Goal: Book appointment/travel/reservation

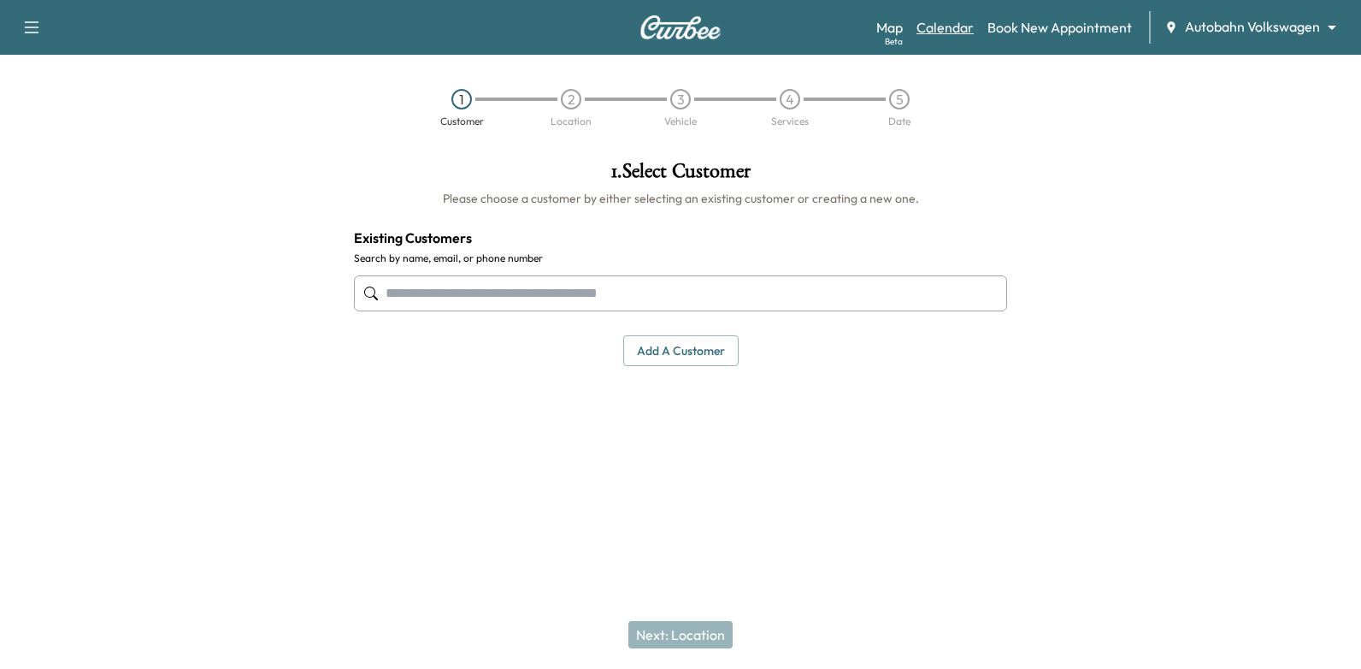
click at [950, 24] on link "Calendar" at bounding box center [945, 27] width 57 height 21
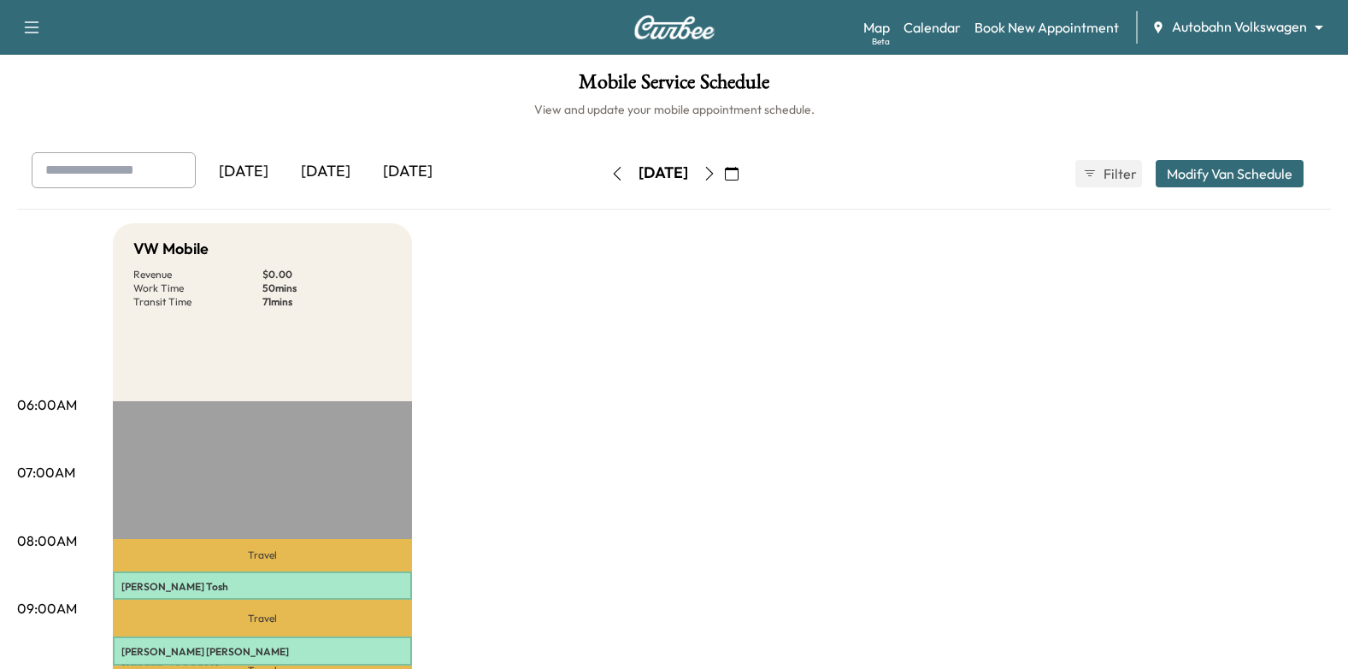
click at [716, 180] on icon "button" at bounding box center [710, 174] width 14 height 14
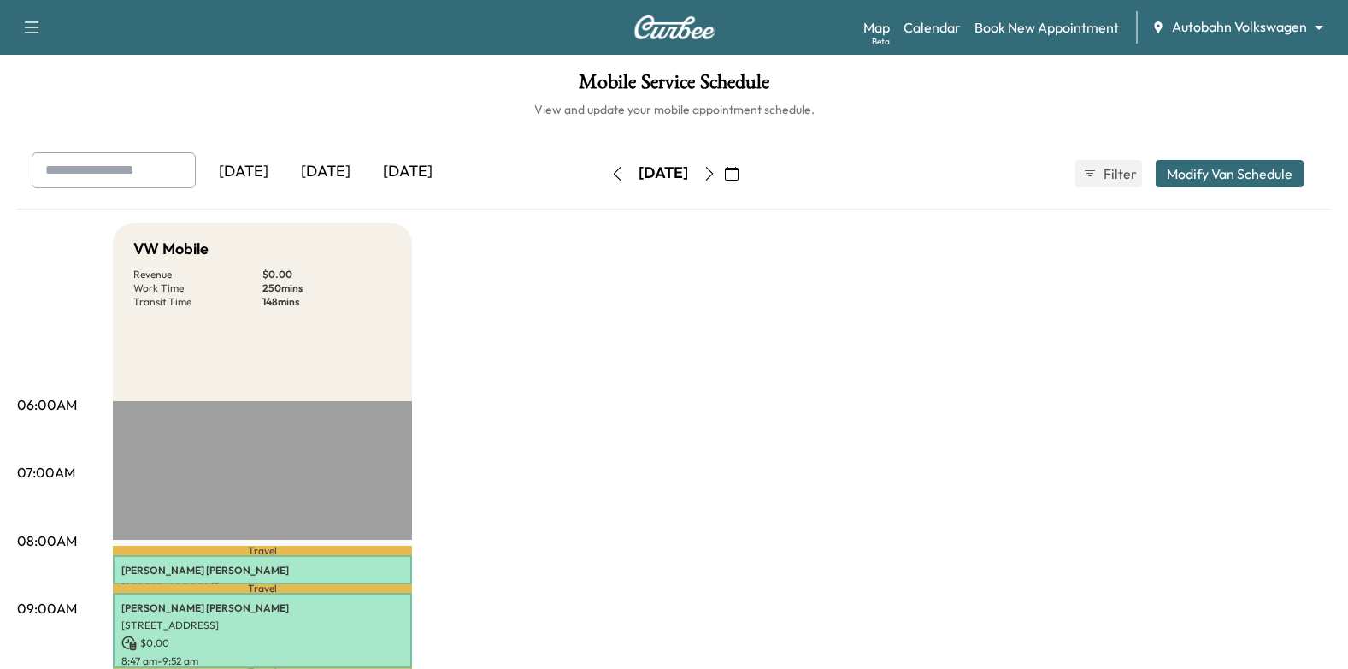
click at [1264, 22] on body "Support Log Out Map Beta Calendar Book New Appointment Autobahn Volkswagen ****…" at bounding box center [674, 334] width 1348 height 669
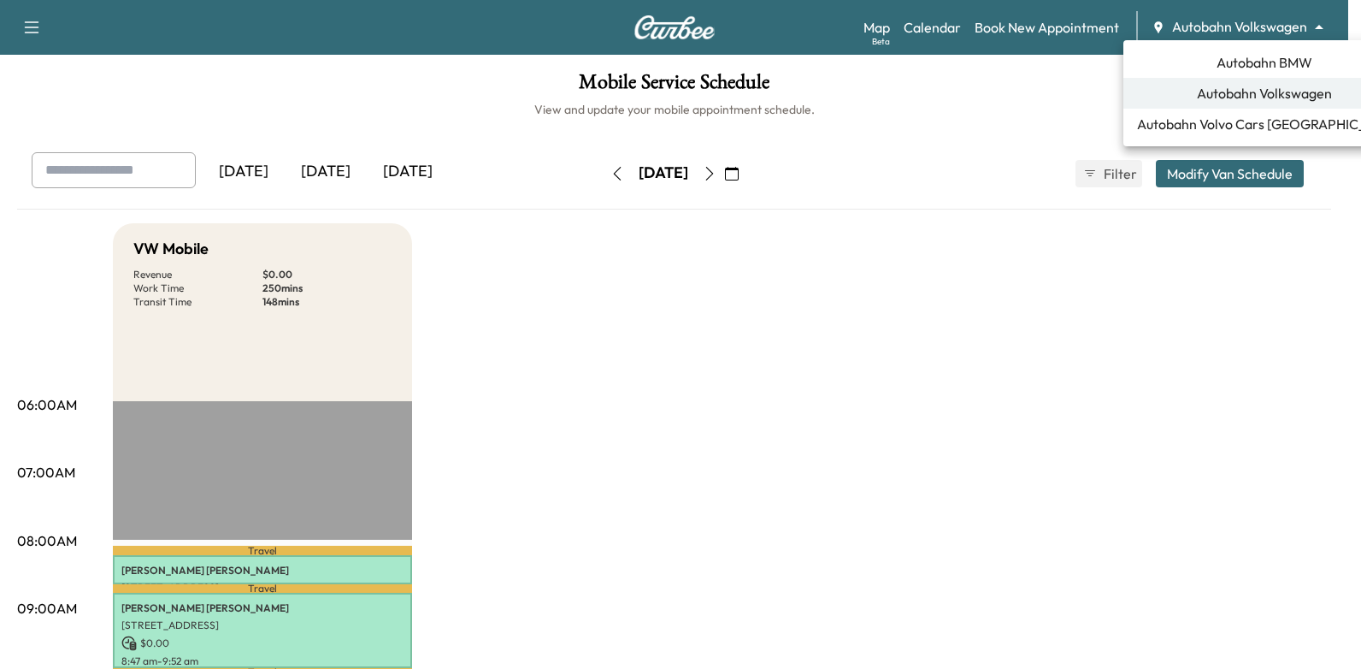
click at [1253, 57] on span "Autobahn BMW" at bounding box center [1265, 62] width 96 height 21
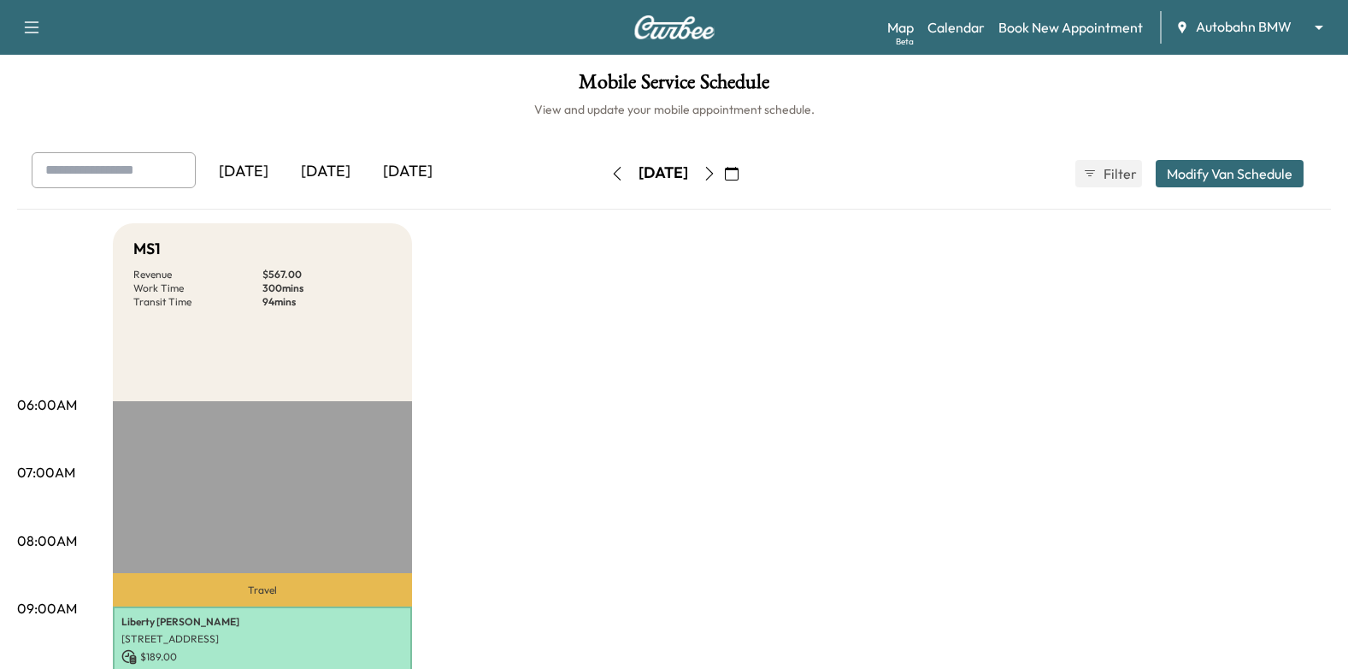
click at [746, 176] on button "button" at bounding box center [731, 173] width 29 height 27
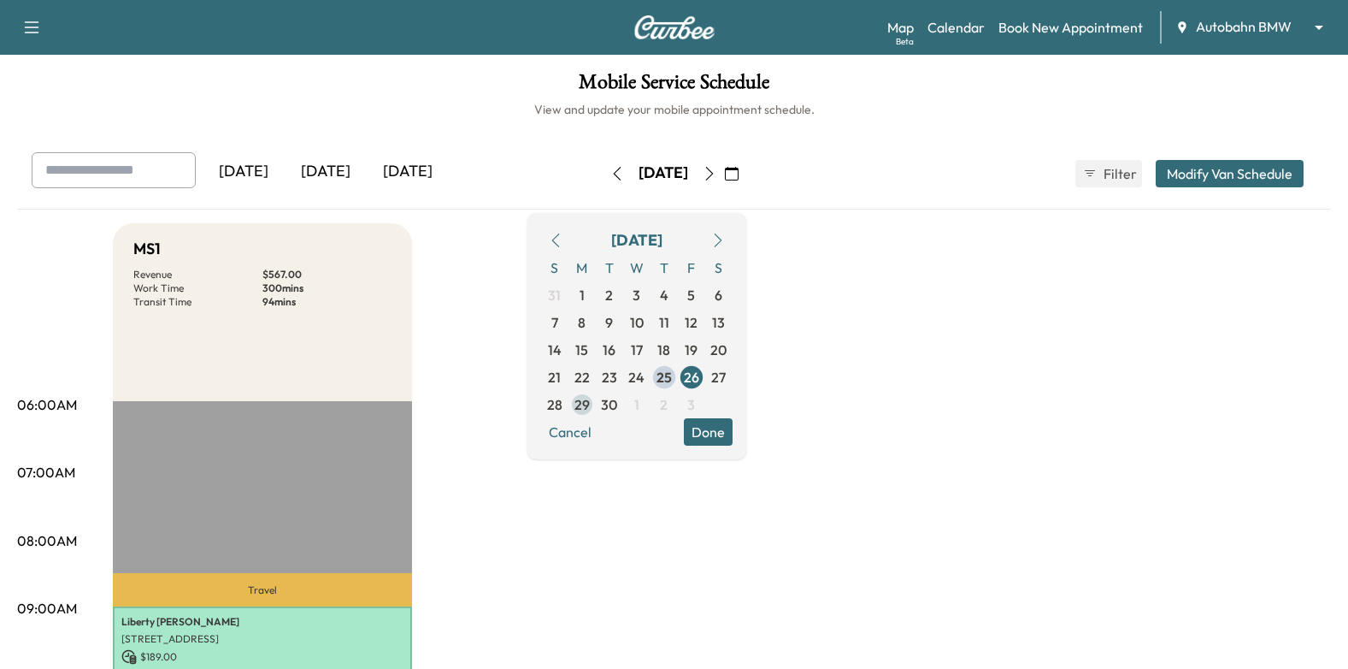
click at [590, 406] on span "29" at bounding box center [582, 404] width 15 height 21
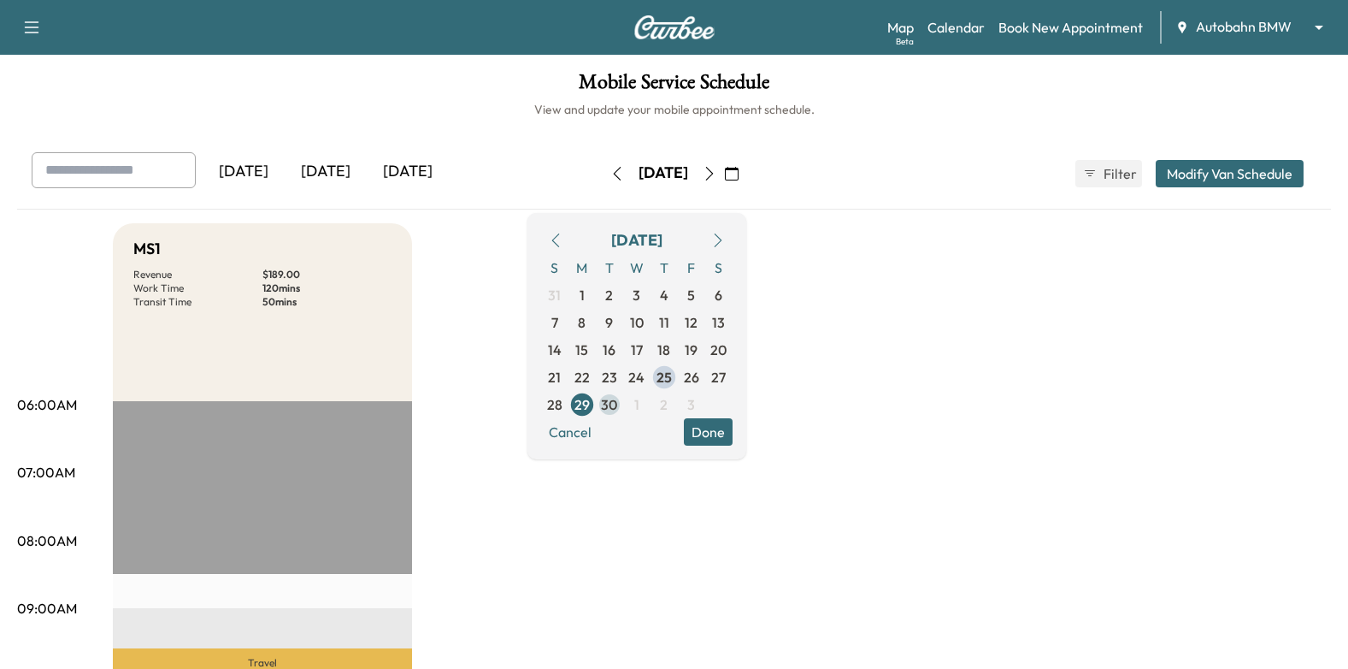
click at [617, 404] on span "30" at bounding box center [609, 404] width 16 height 21
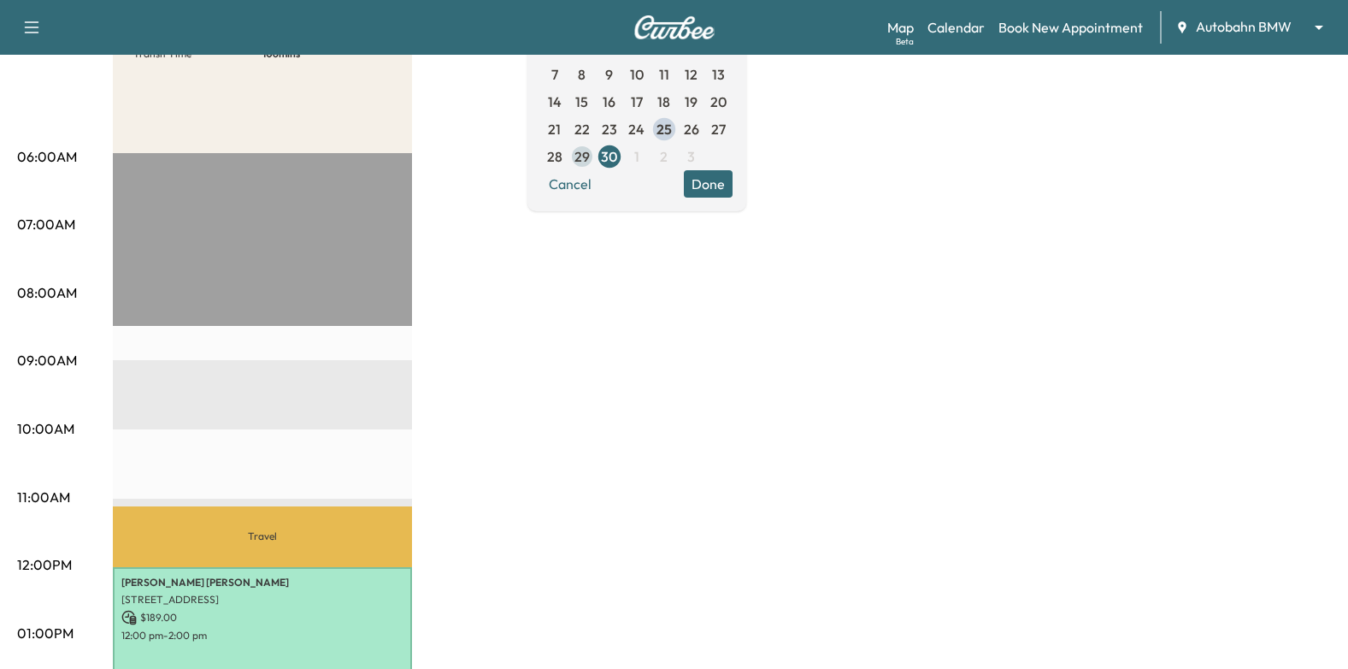
scroll to position [85, 0]
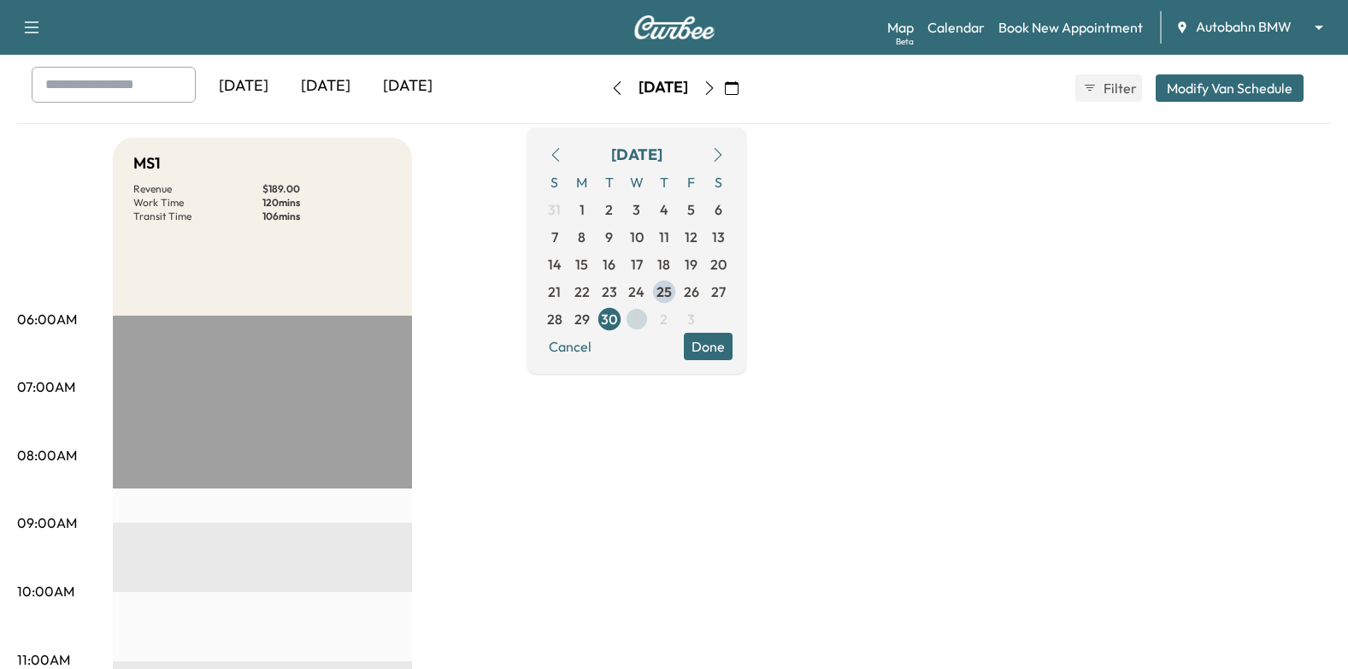
click at [640, 320] on span "1" at bounding box center [636, 319] width 5 height 21
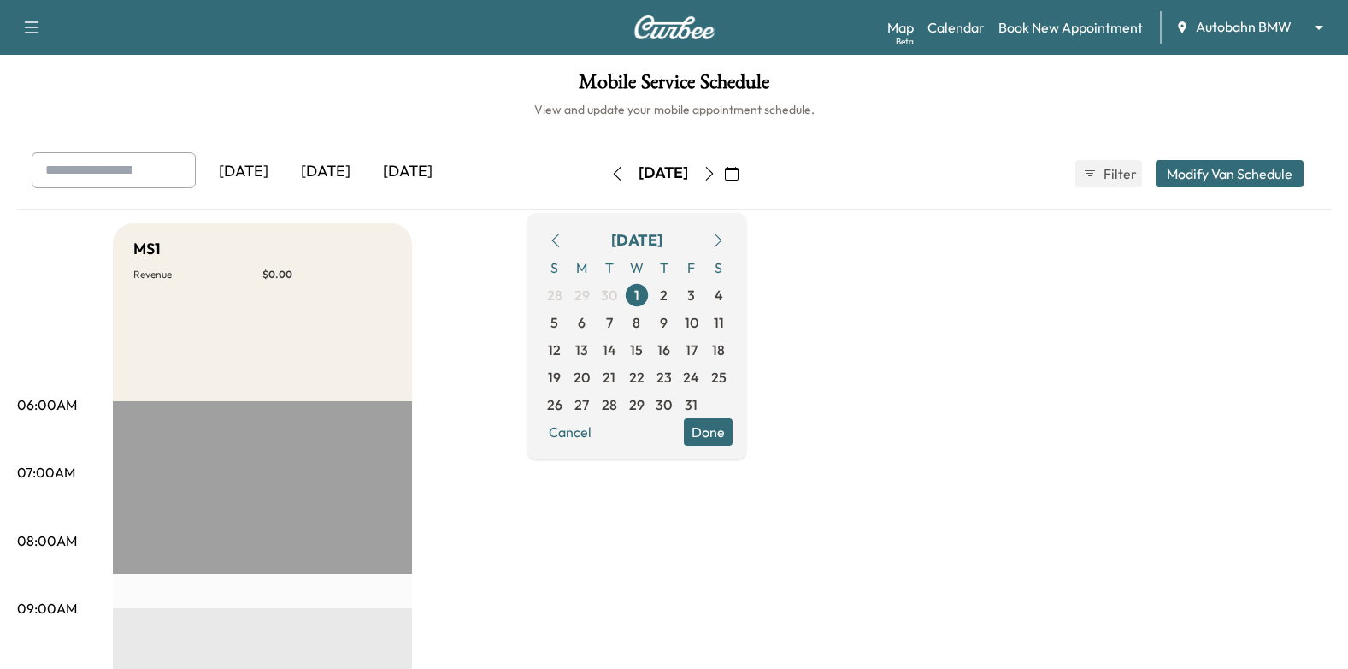
click at [733, 443] on button "Done" at bounding box center [708, 431] width 49 height 27
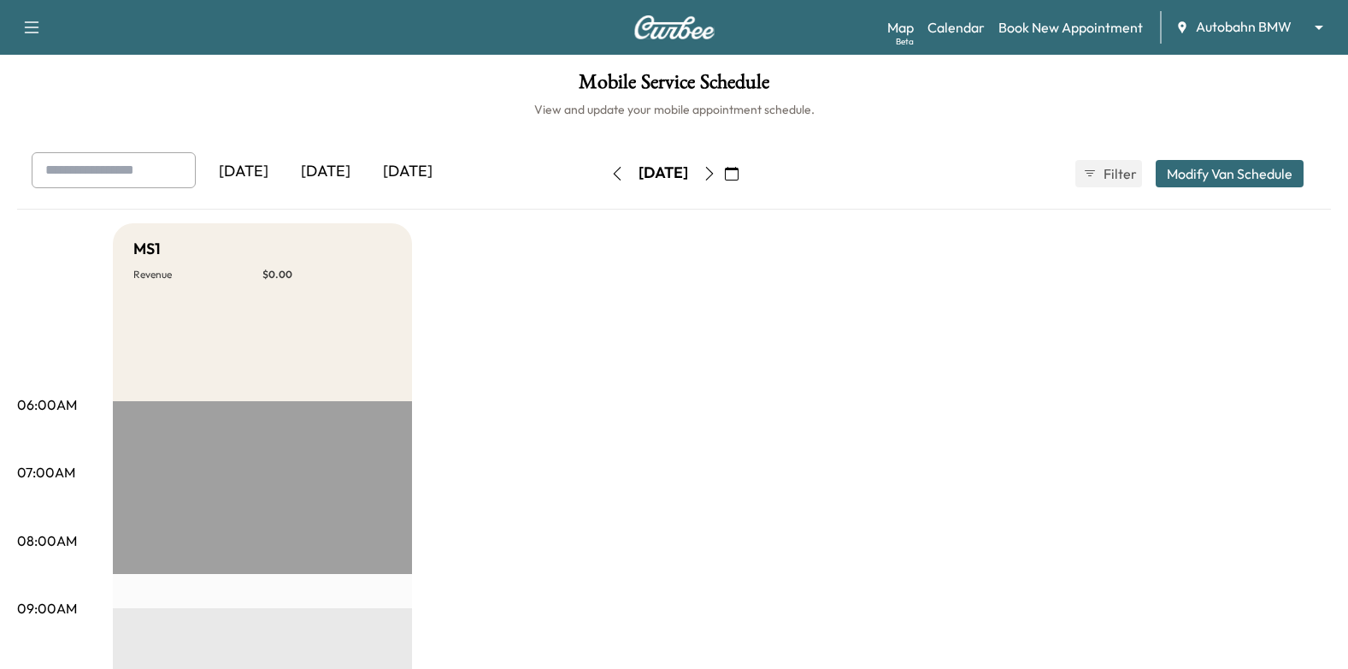
click at [746, 175] on button "button" at bounding box center [731, 173] width 29 height 27
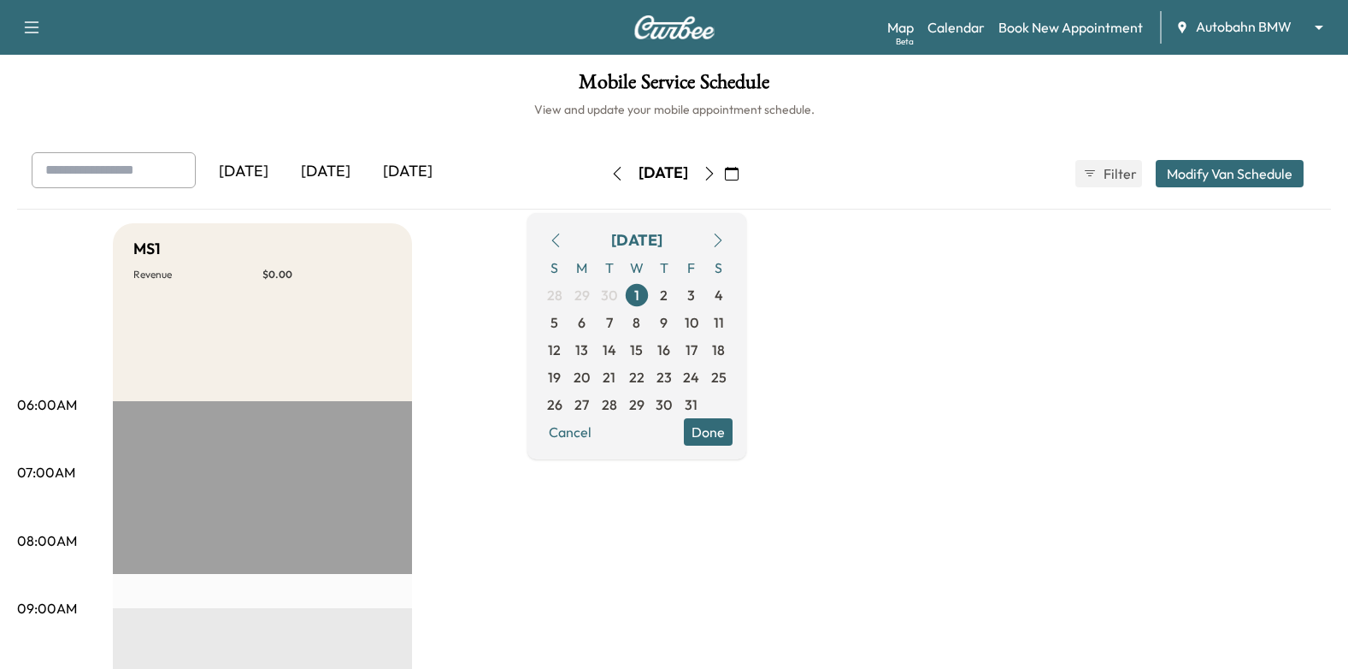
click at [570, 239] on button "button" at bounding box center [555, 240] width 29 height 27
click at [623, 305] on span "30" at bounding box center [609, 294] width 27 height 27
click at [733, 427] on button "Done" at bounding box center [708, 431] width 49 height 27
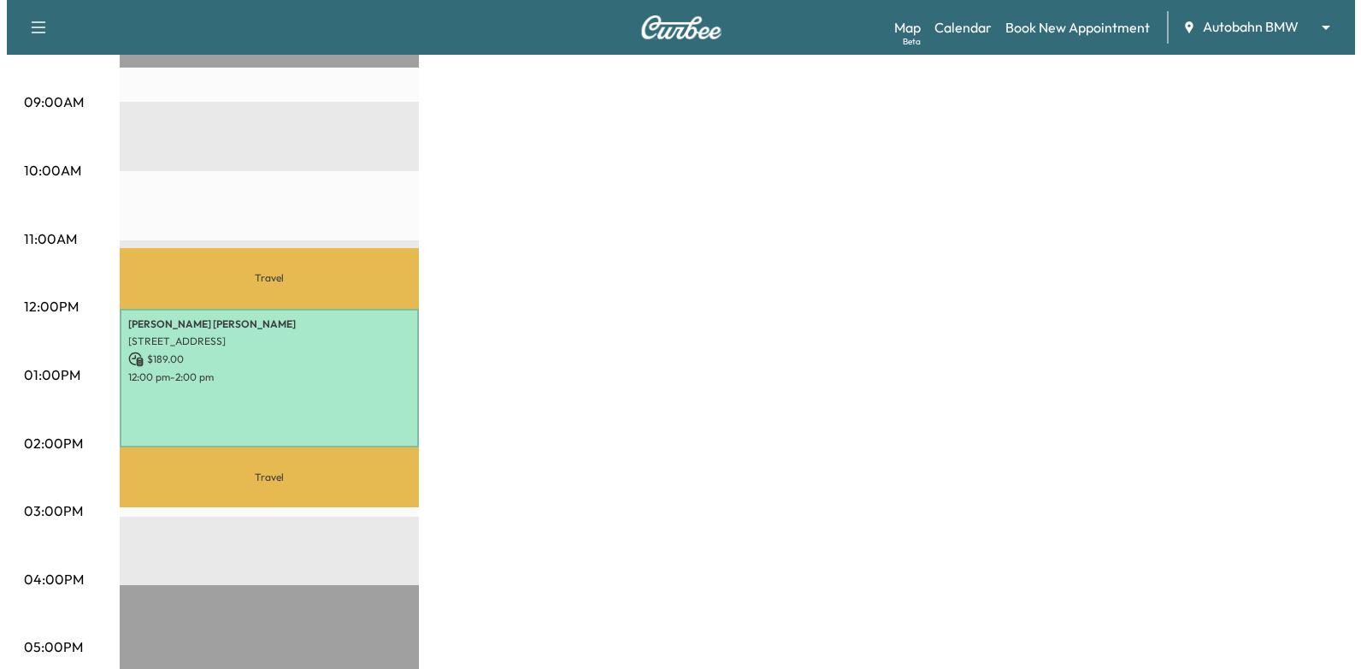
scroll to position [427, 0]
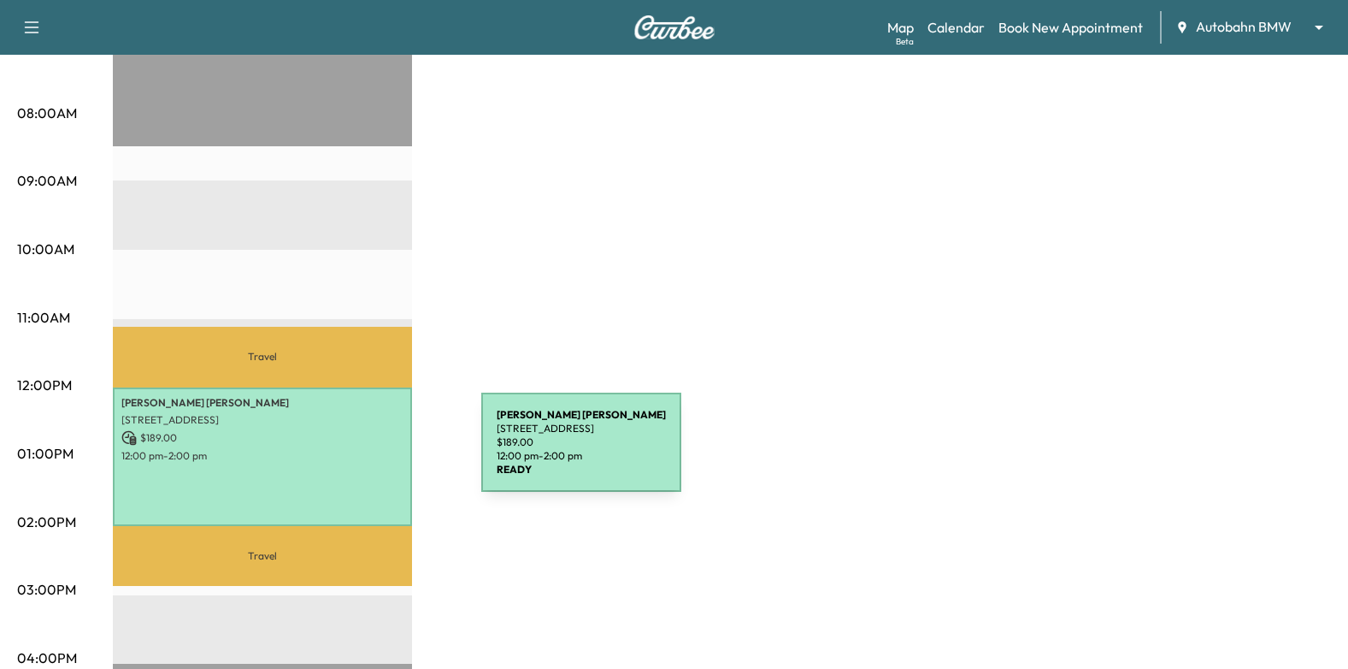
click at [353, 452] on p "12:00 pm - 2:00 pm" at bounding box center [262, 456] width 282 height 14
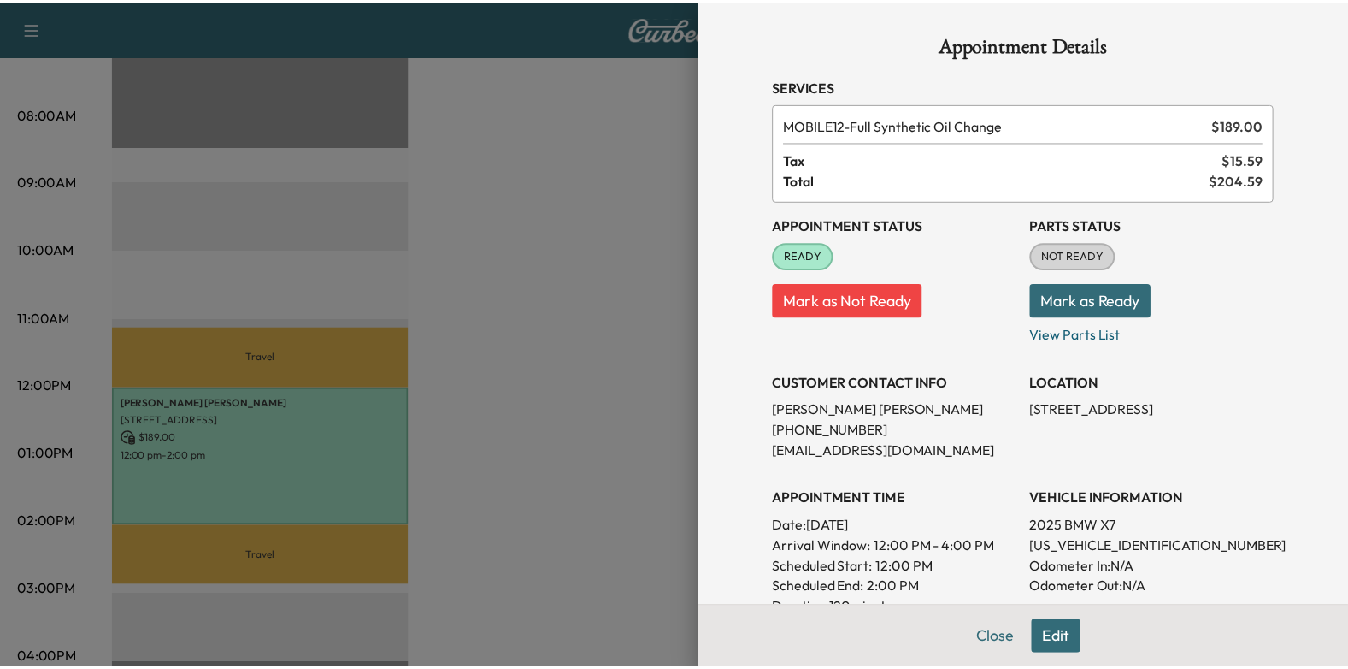
scroll to position [171, 0]
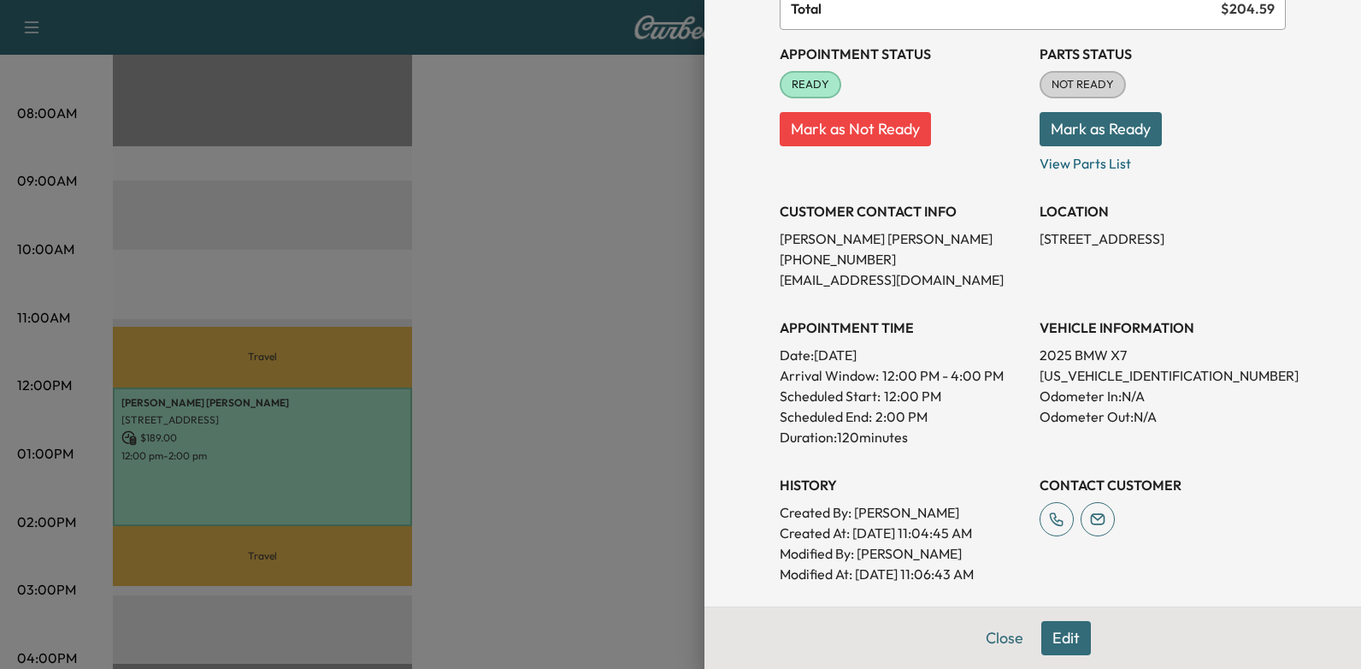
click at [638, 302] on div at bounding box center [680, 334] width 1361 height 669
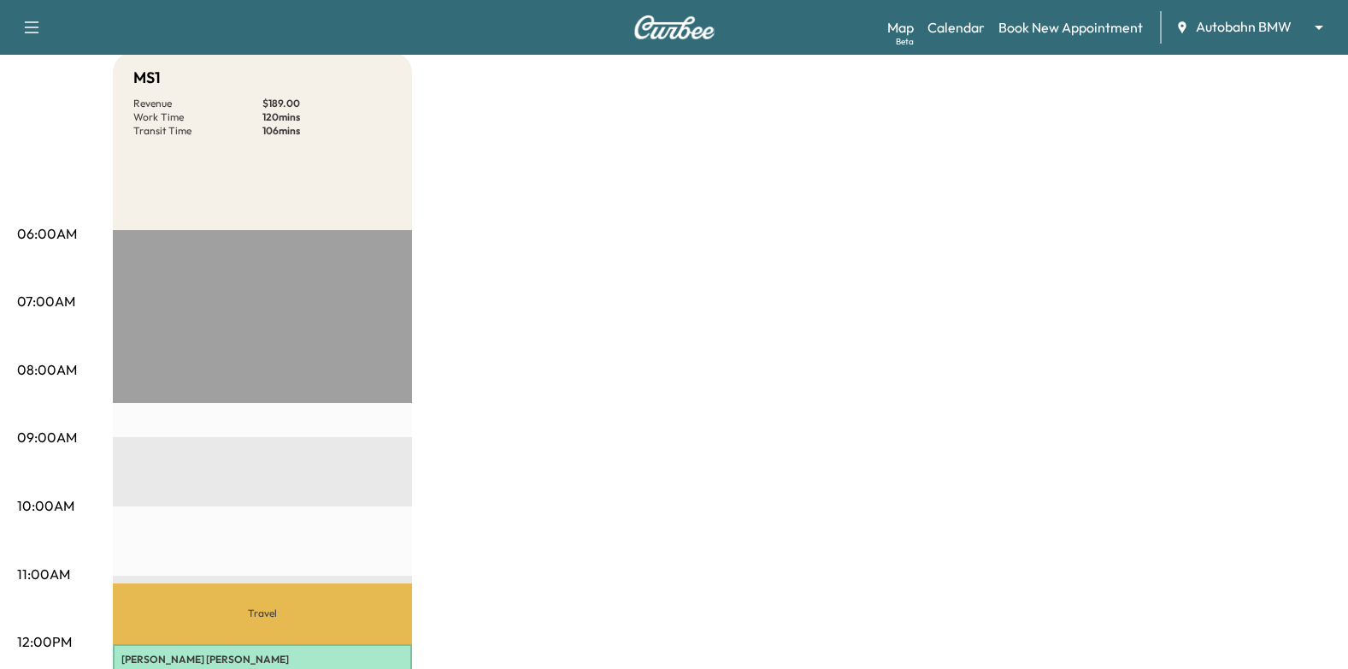
scroll to position [0, 0]
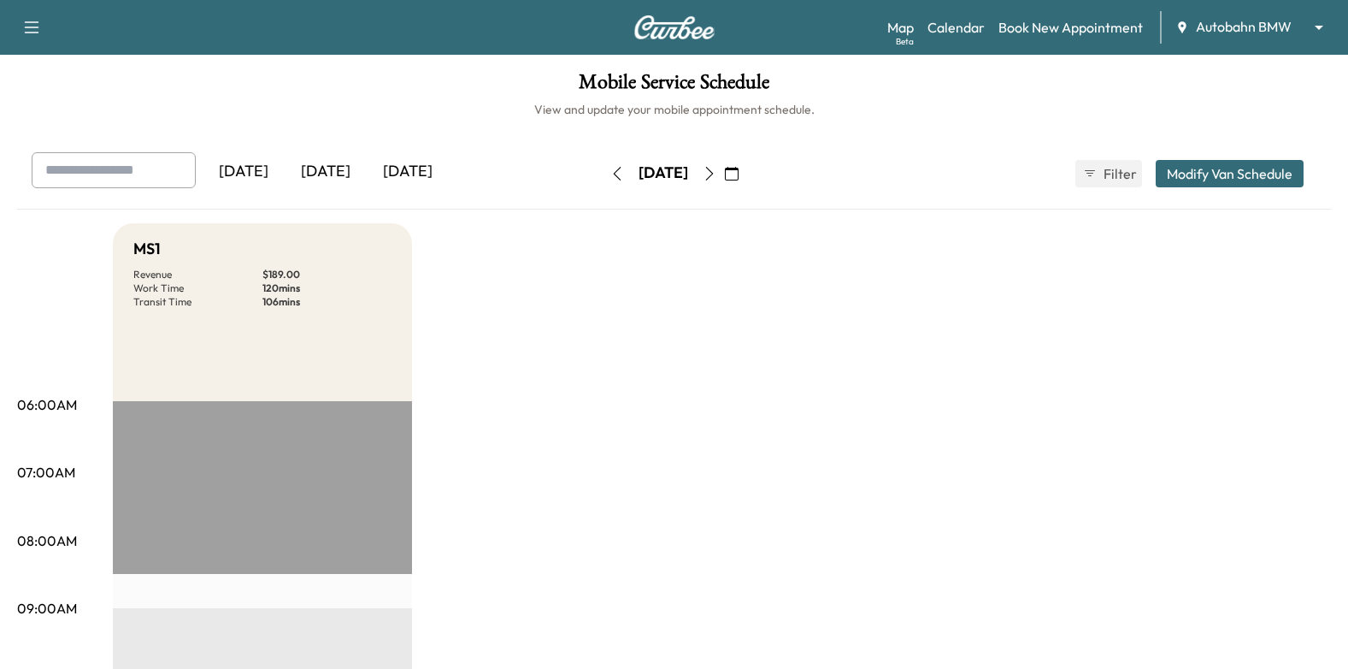
click at [1286, 25] on body "Support Log Out Map Beta Calendar Book New Appointment Autobahn BMW ******** ​ …" at bounding box center [674, 334] width 1348 height 669
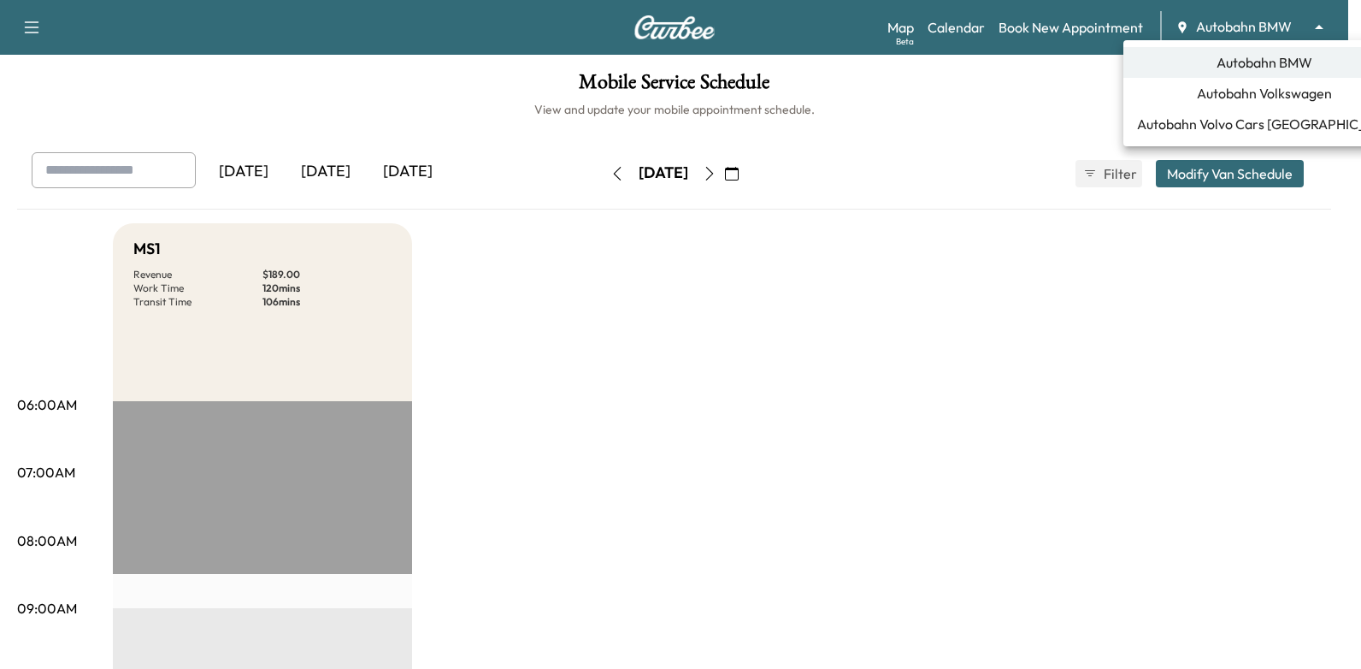
click at [1280, 99] on span "Autobahn Volkswagen" at bounding box center [1264, 93] width 135 height 21
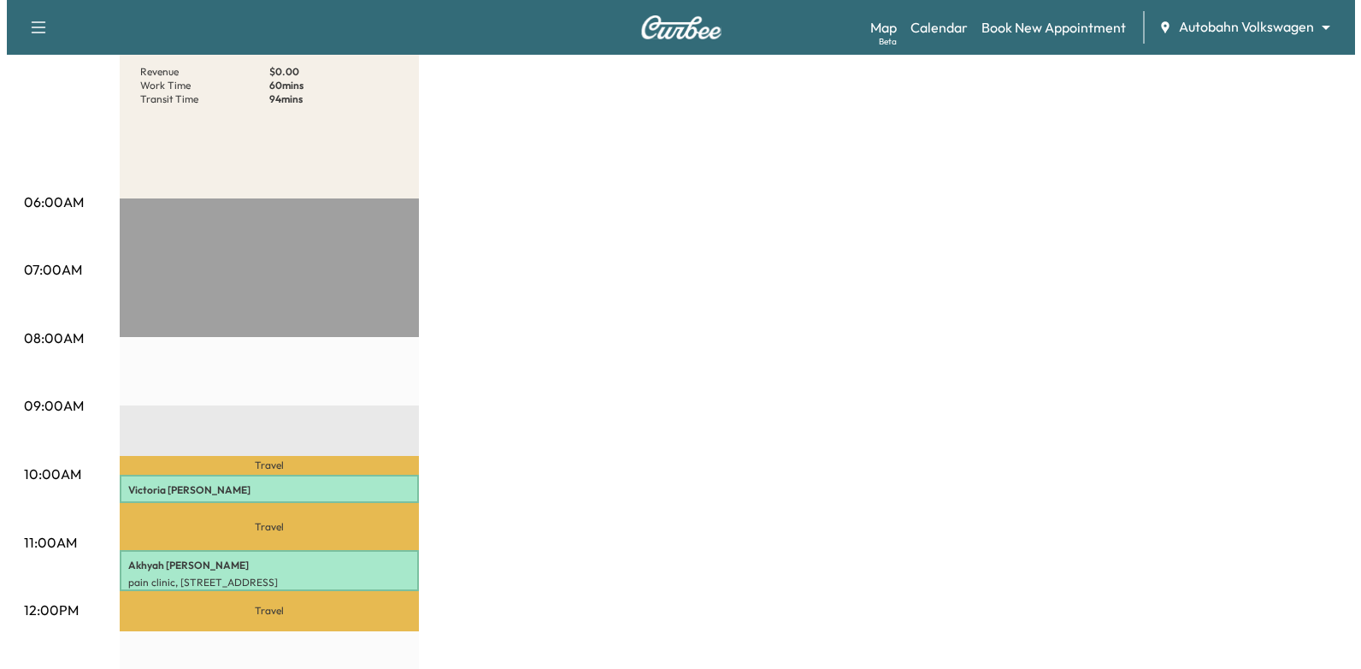
scroll to position [342, 0]
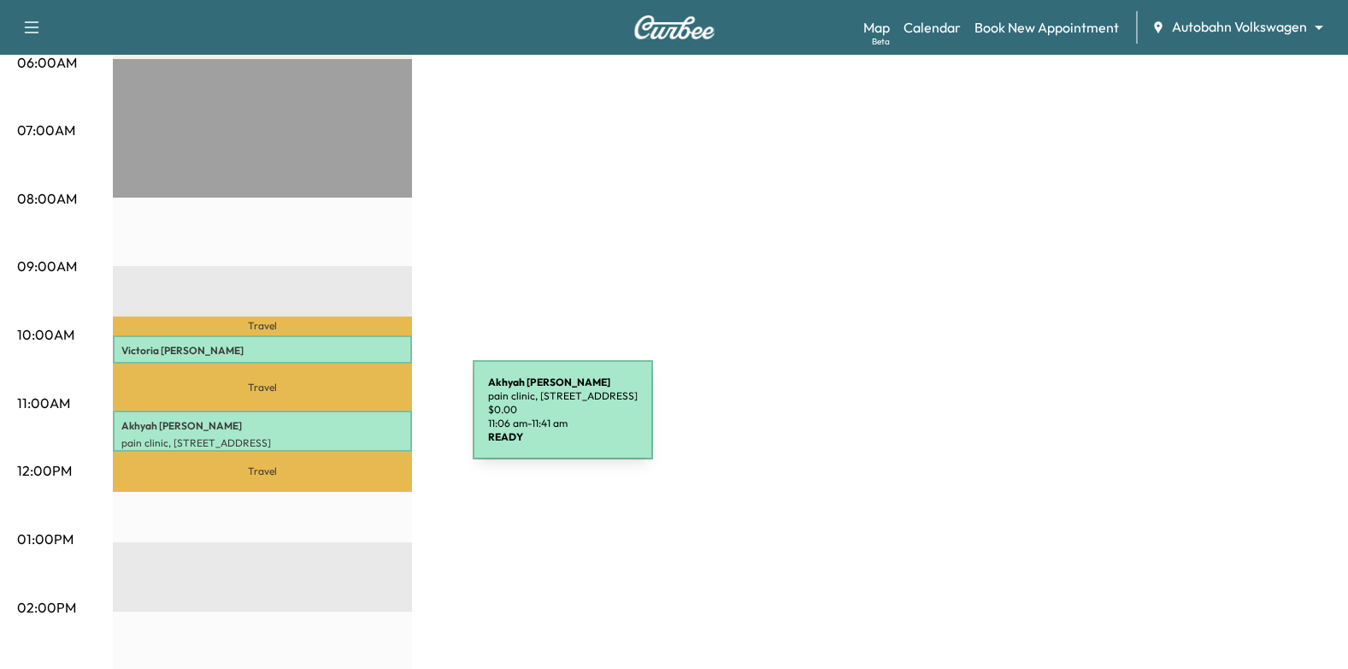
click at [331, 419] on p "Akhyah Whitfield" at bounding box center [262, 426] width 282 height 14
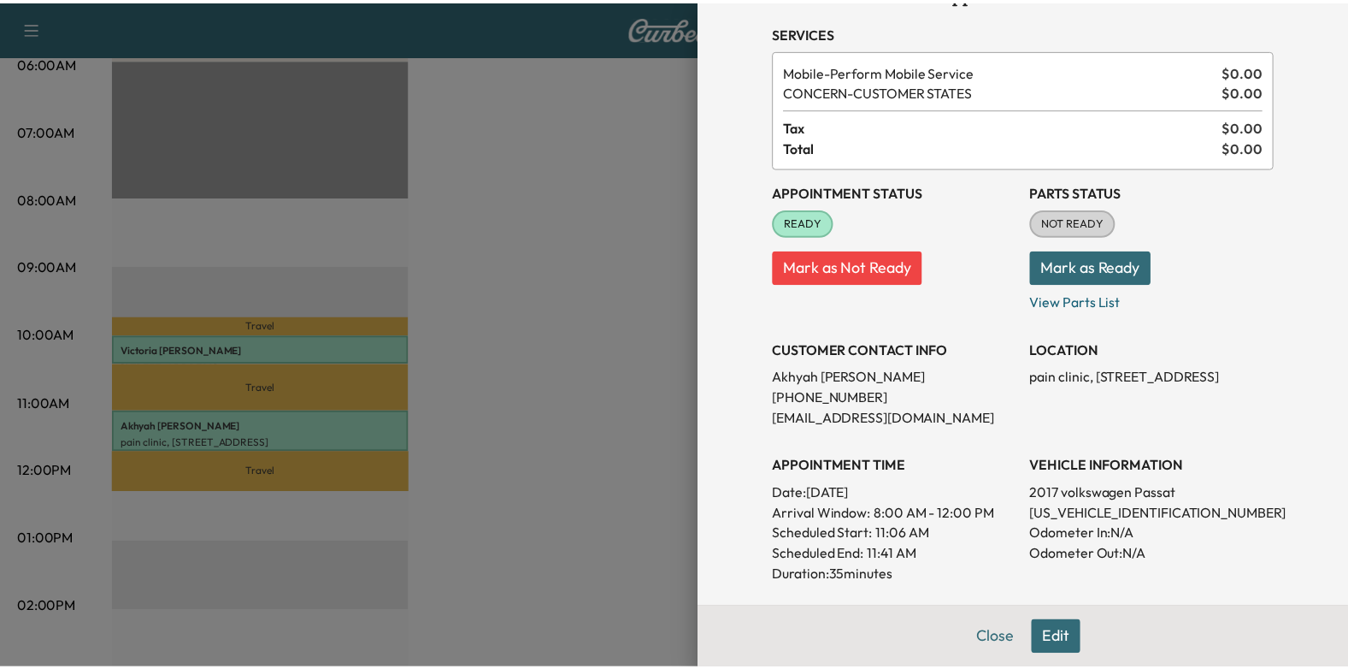
scroll to position [0, 0]
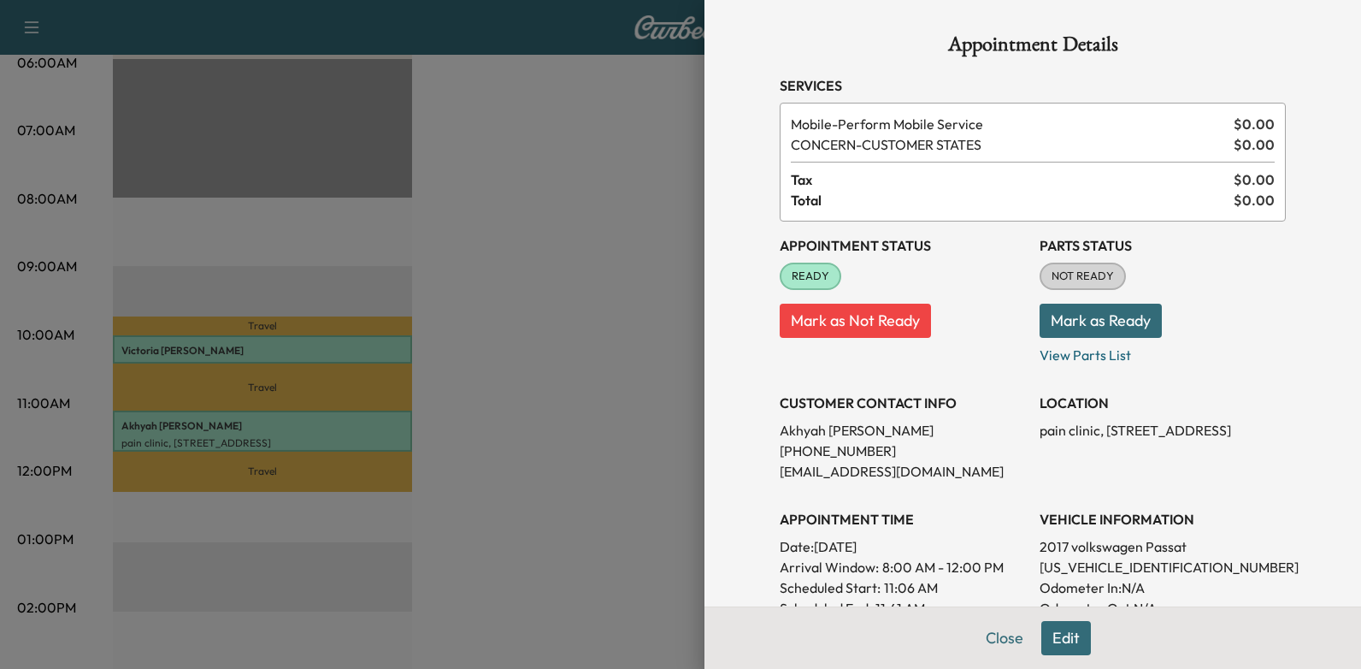
click at [599, 378] on div at bounding box center [680, 334] width 1361 height 669
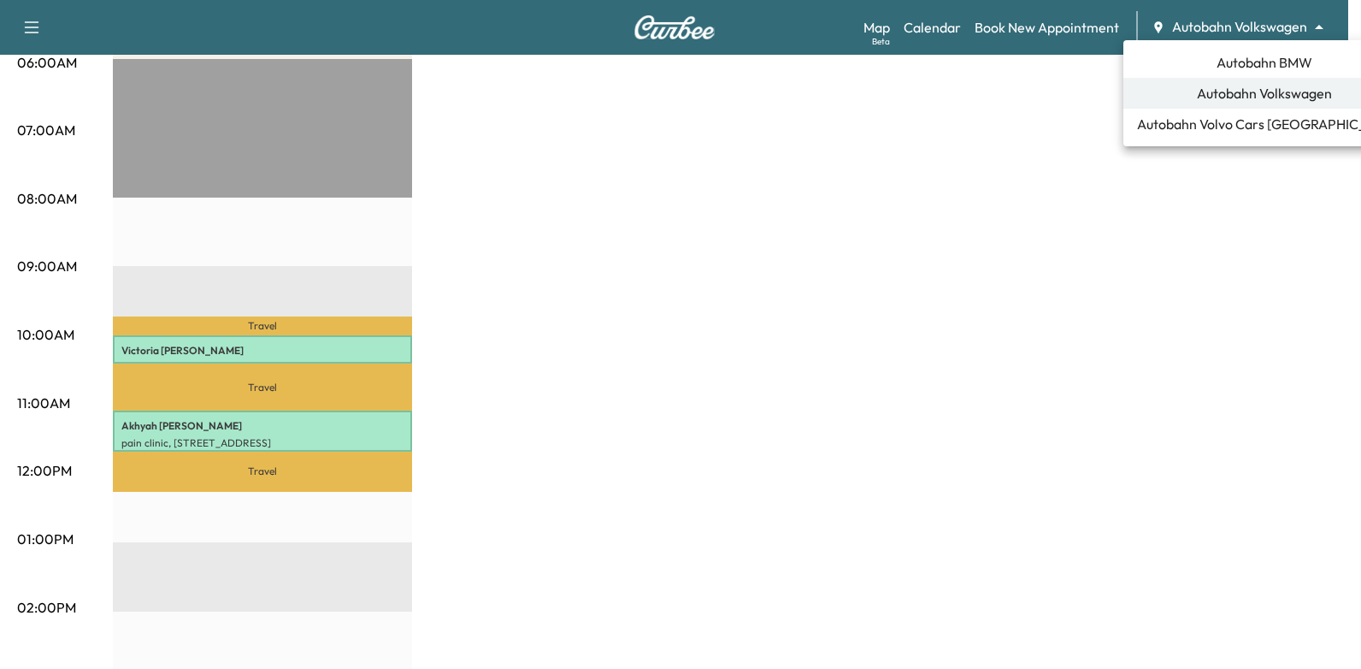
click at [1244, 56] on span "Autobahn BMW" at bounding box center [1265, 62] width 96 height 21
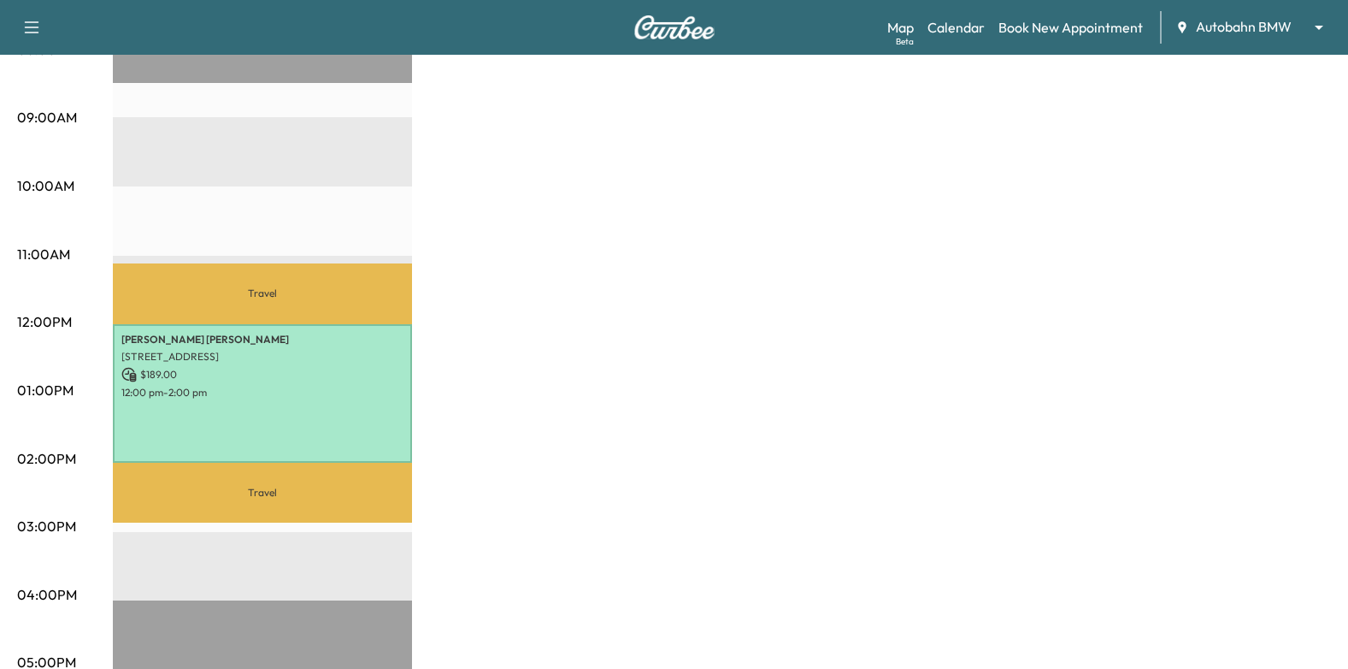
scroll to position [598, 0]
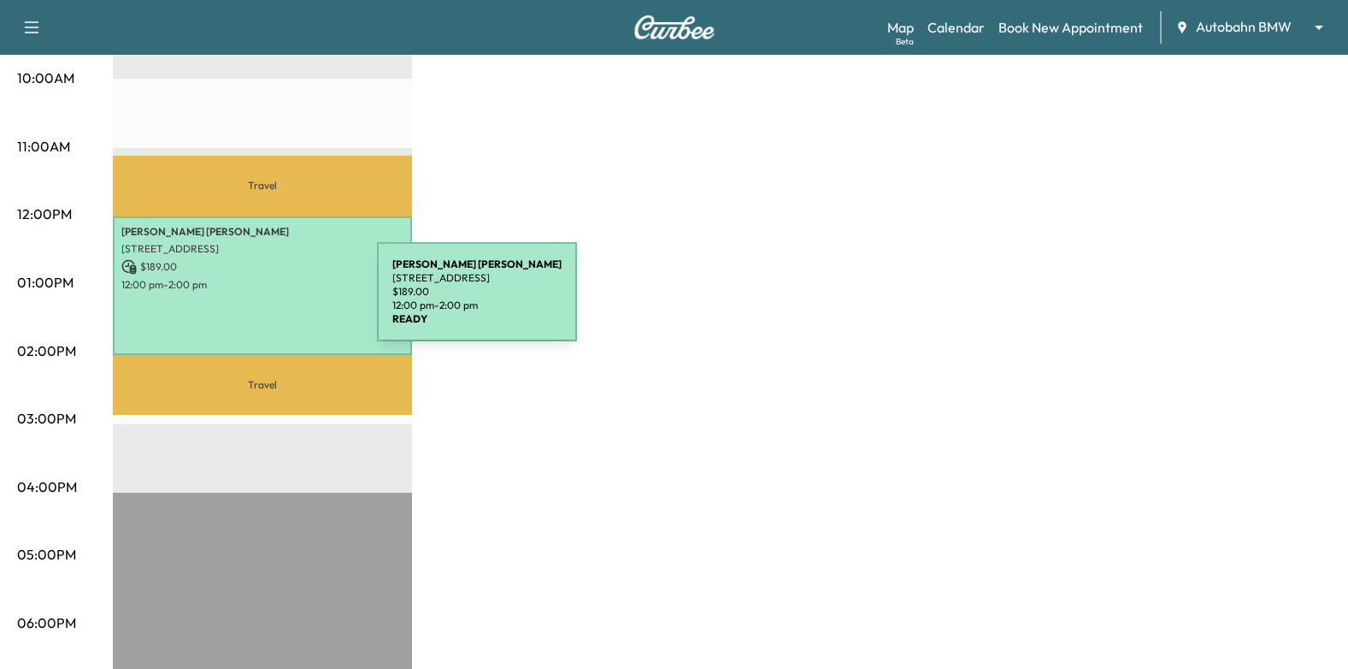
click at [247, 298] on div "Angela Krzeminski 1305 Paluxy Rd, Granbury, TX 76048, USA $ 189.00 12:00 pm - 2…" at bounding box center [262, 285] width 299 height 139
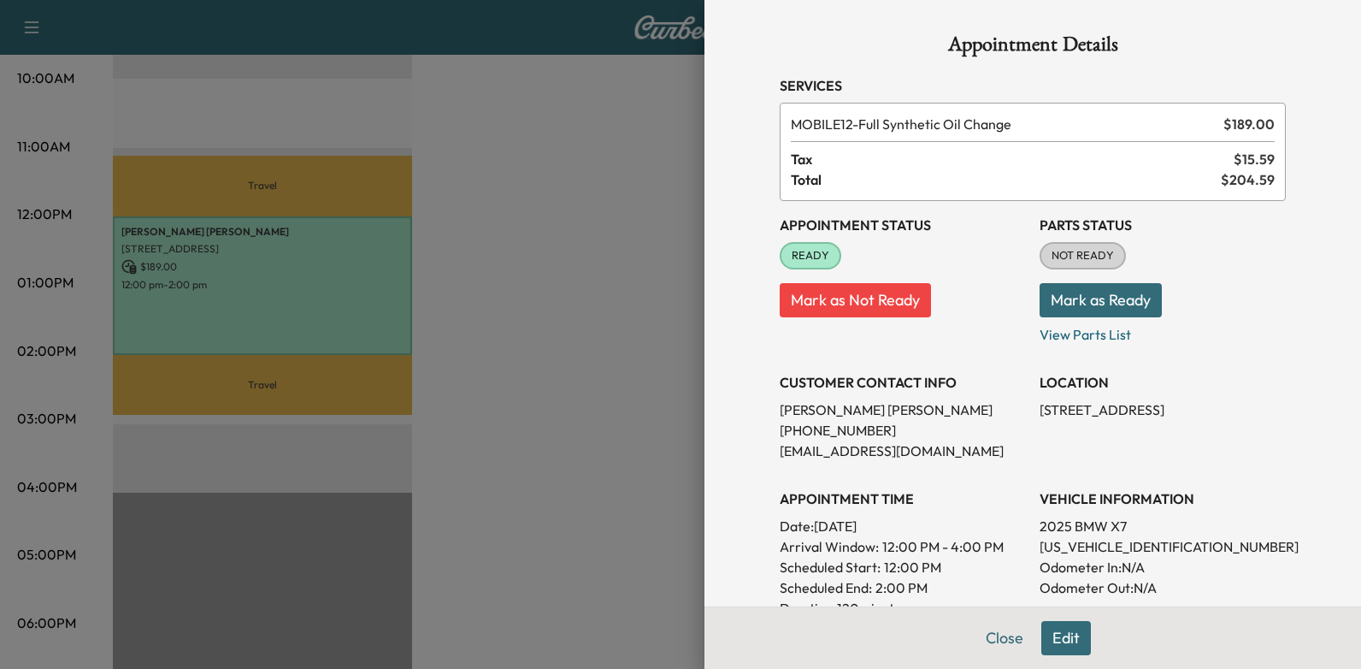
click at [508, 398] on div at bounding box center [680, 334] width 1361 height 669
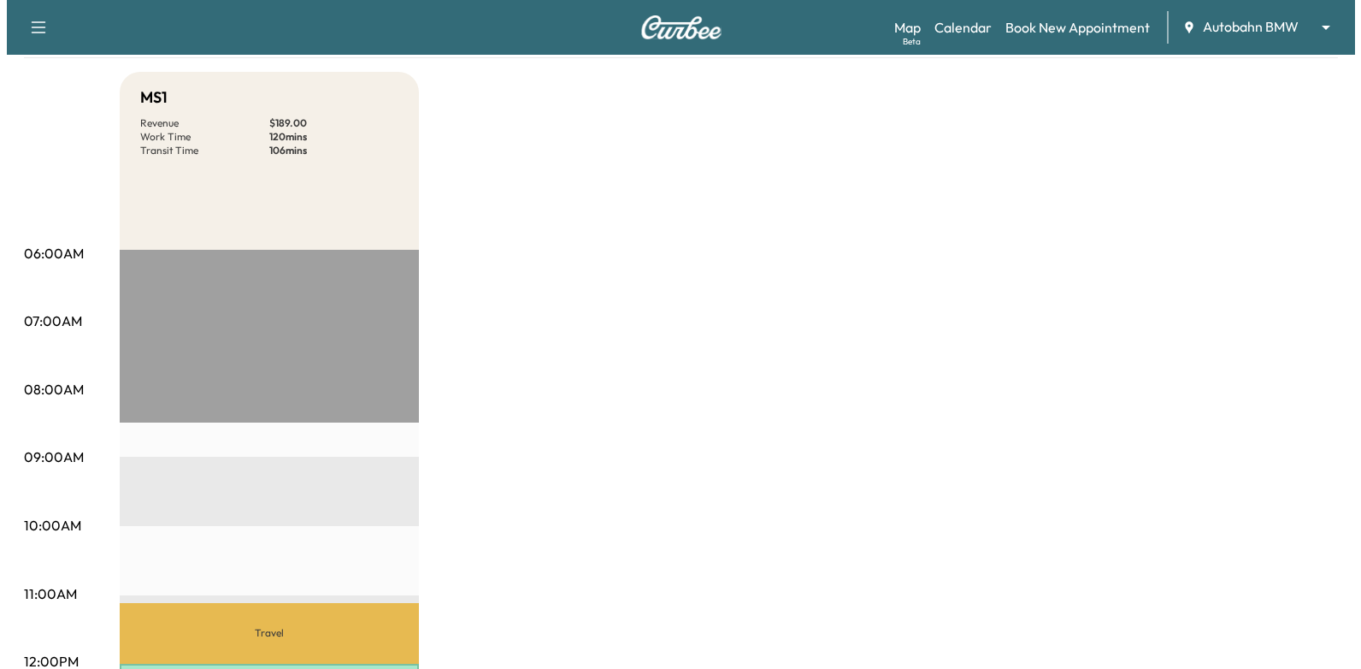
scroll to position [0, 0]
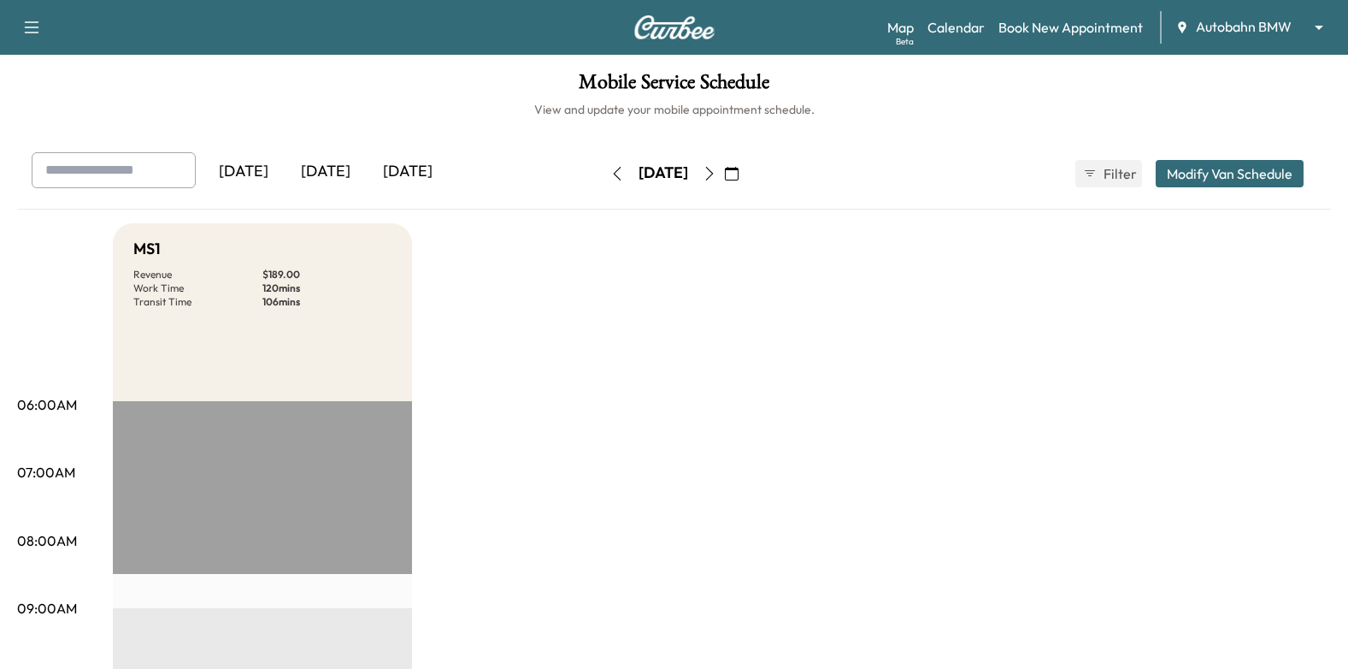
click at [613, 176] on icon "button" at bounding box center [617, 174] width 8 height 14
